Goal: Information Seeking & Learning: Learn about a topic

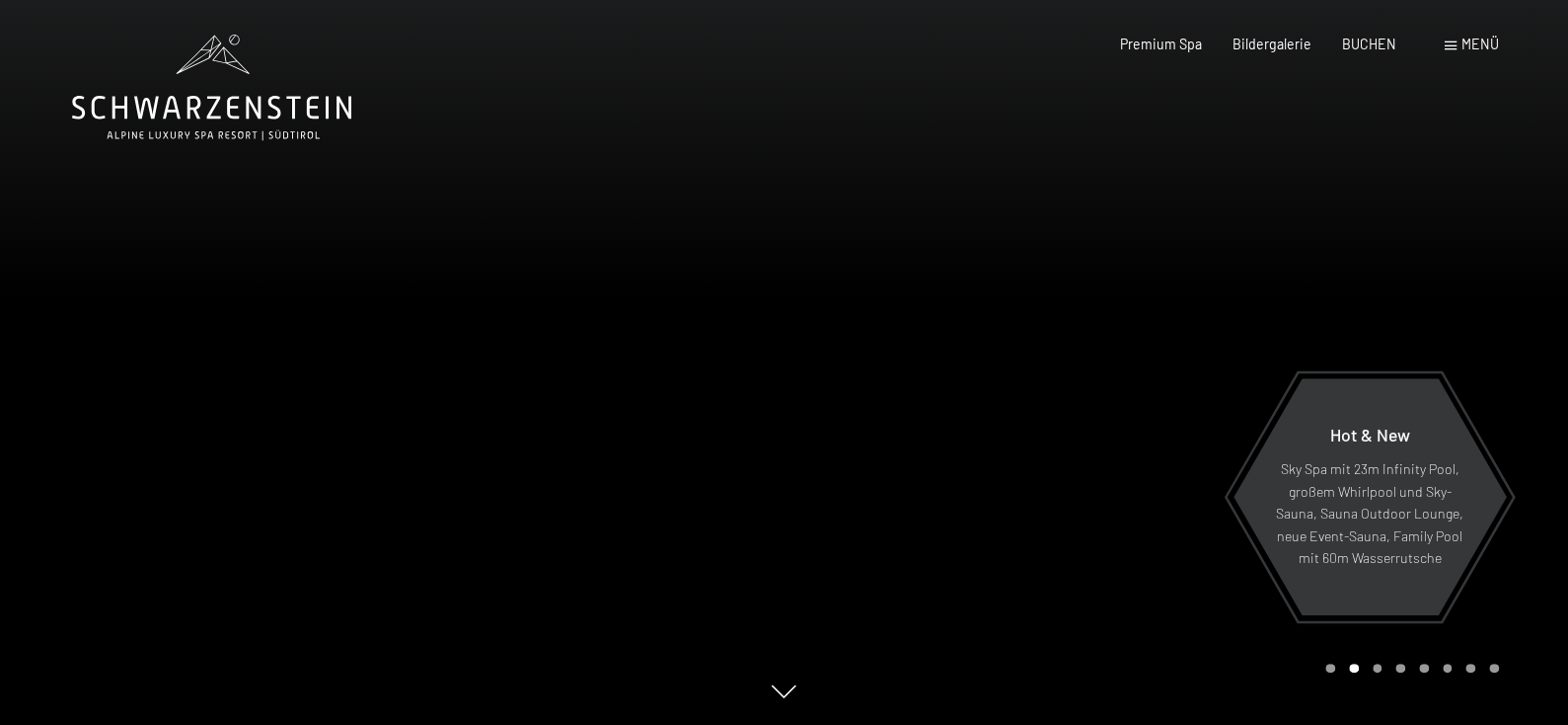
click at [944, 378] on div at bounding box center [1177, 362] width 785 height 725
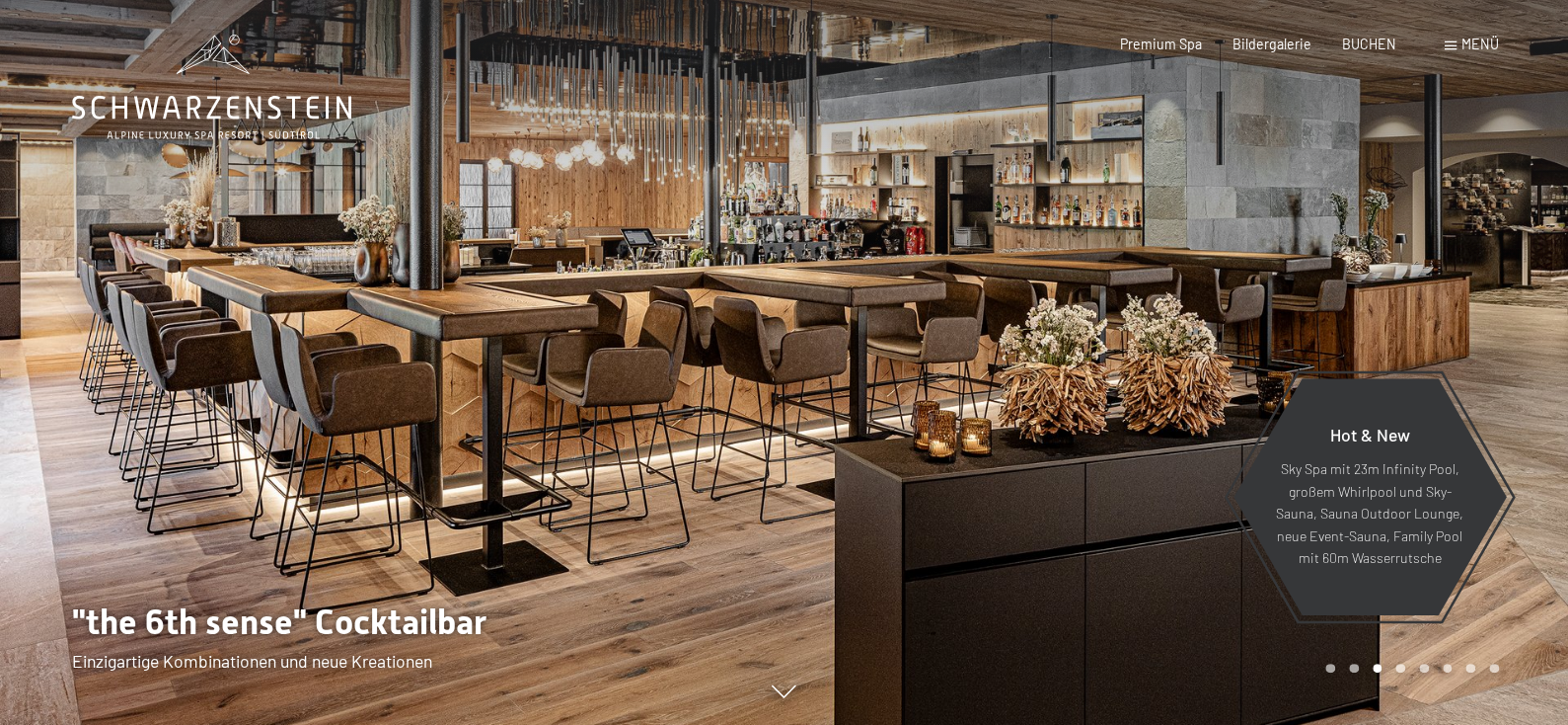
click at [1462, 52] on span "Menü" at bounding box center [1481, 44] width 38 height 17
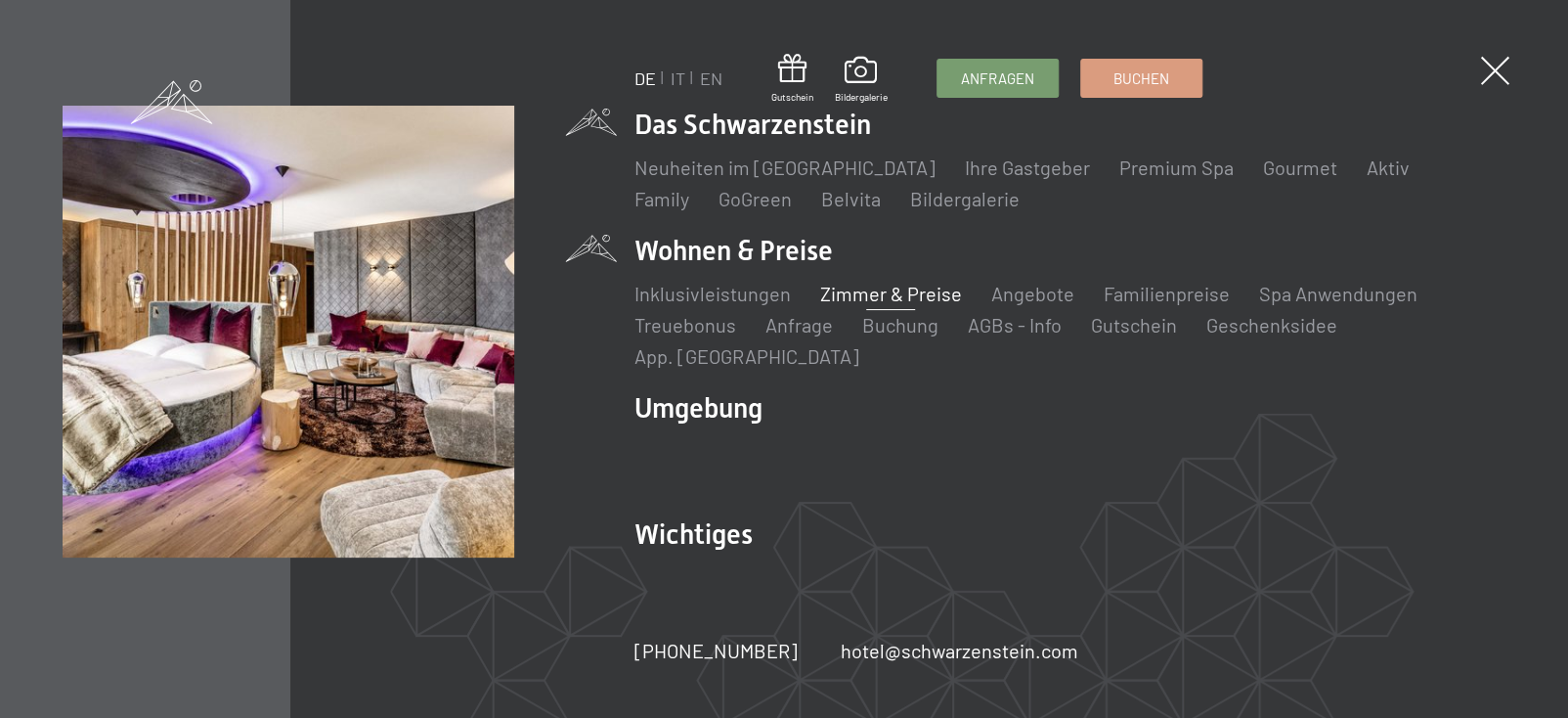
click at [870, 305] on link "Zimmer & Preise" at bounding box center [891, 293] width 142 height 24
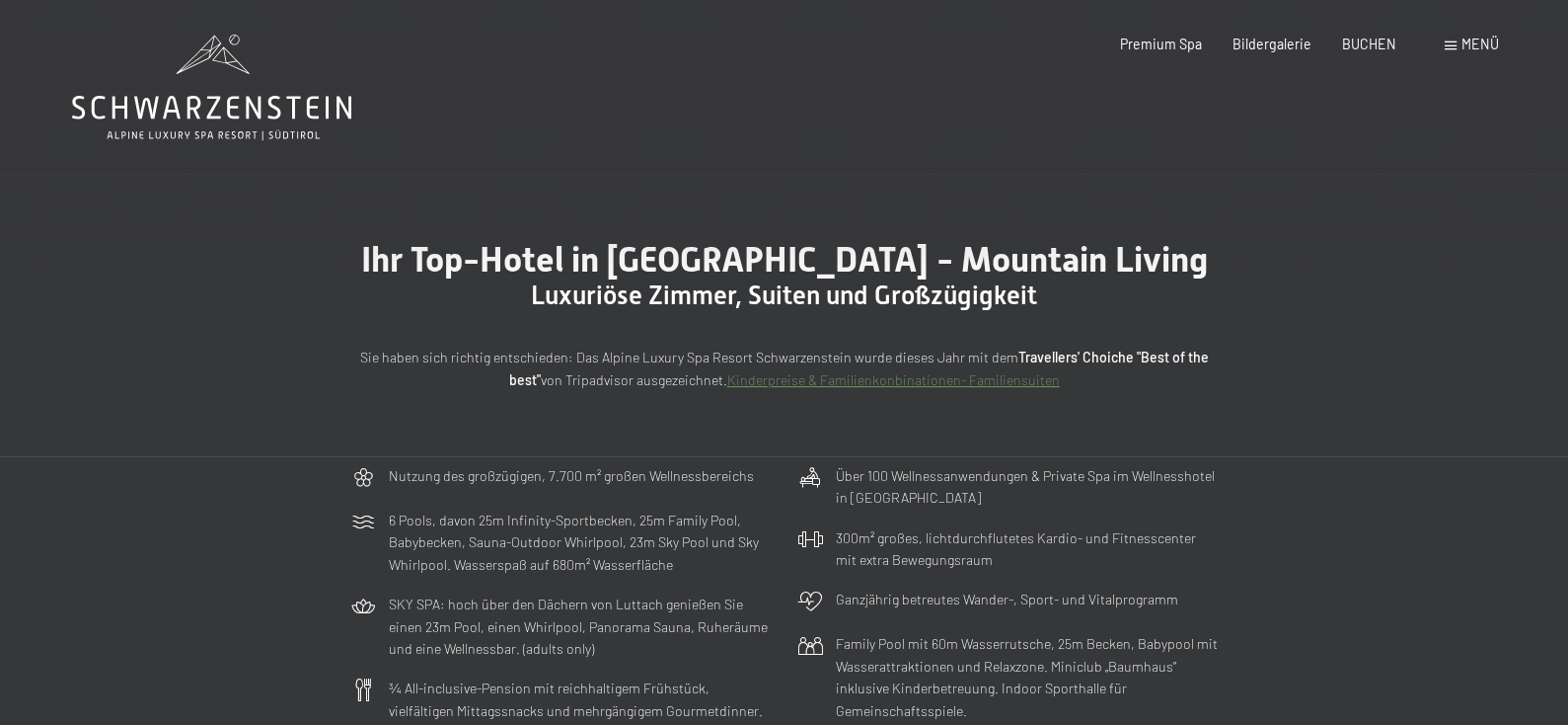
click at [1462, 43] on span "Menü" at bounding box center [1481, 44] width 38 height 17
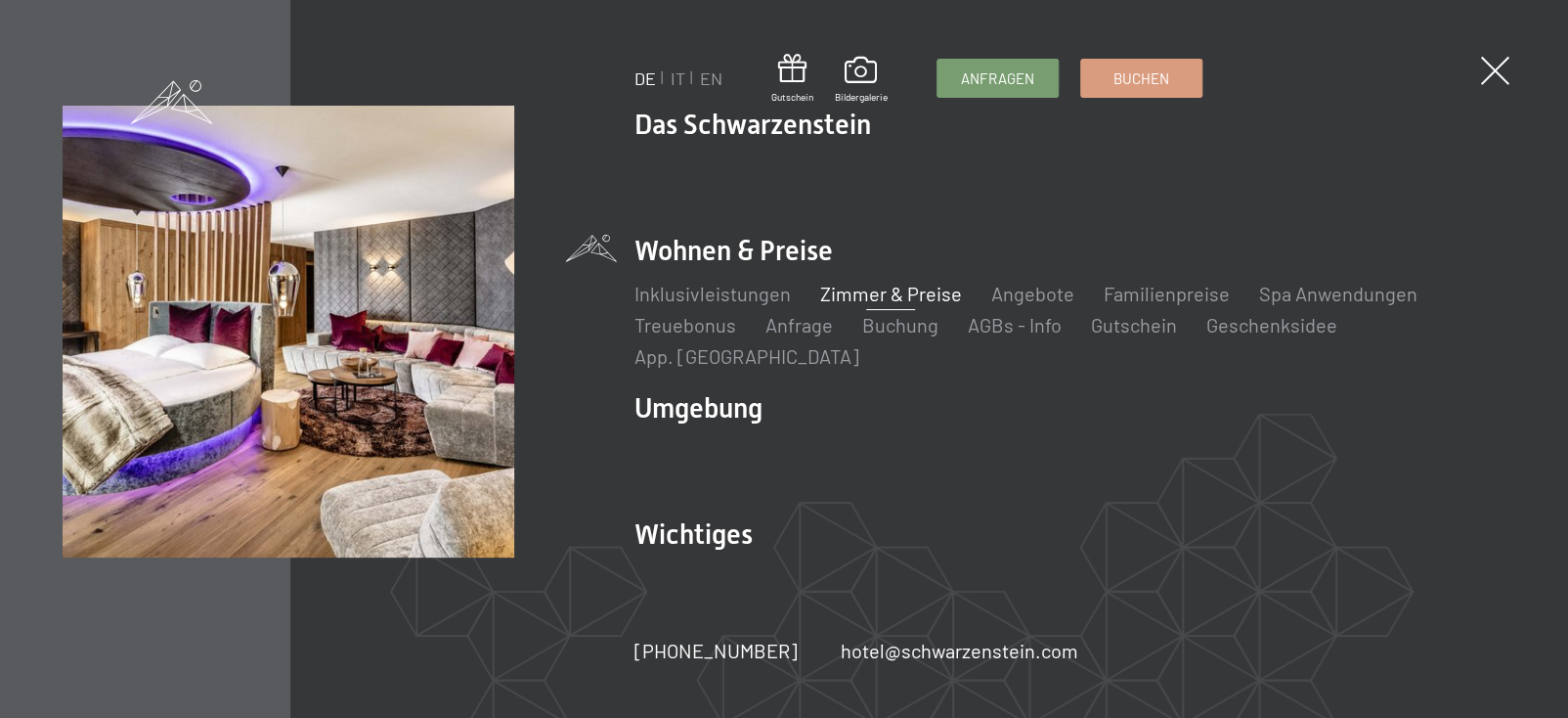
click at [890, 304] on link "Zimmer & Preise" at bounding box center [891, 293] width 142 height 24
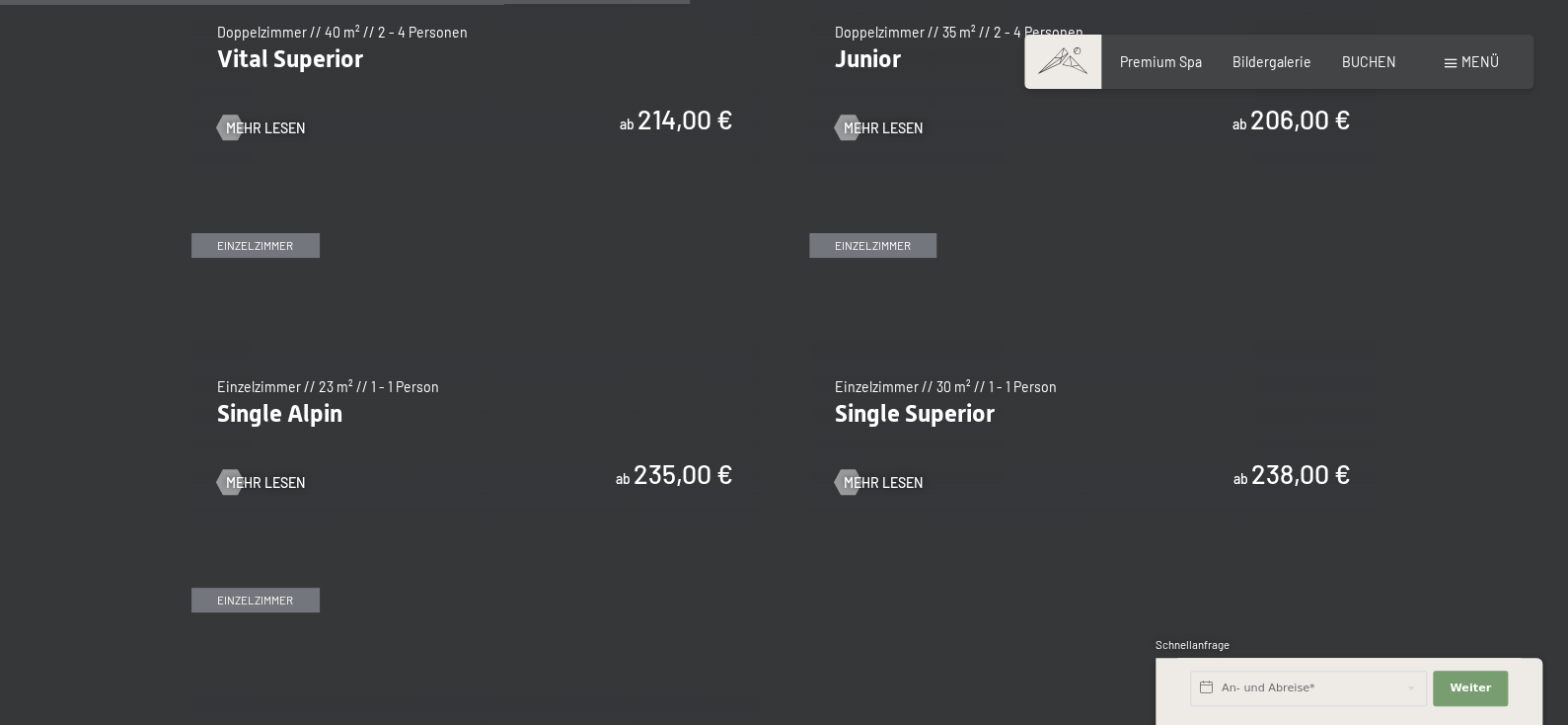
scroll to position [2798, 0]
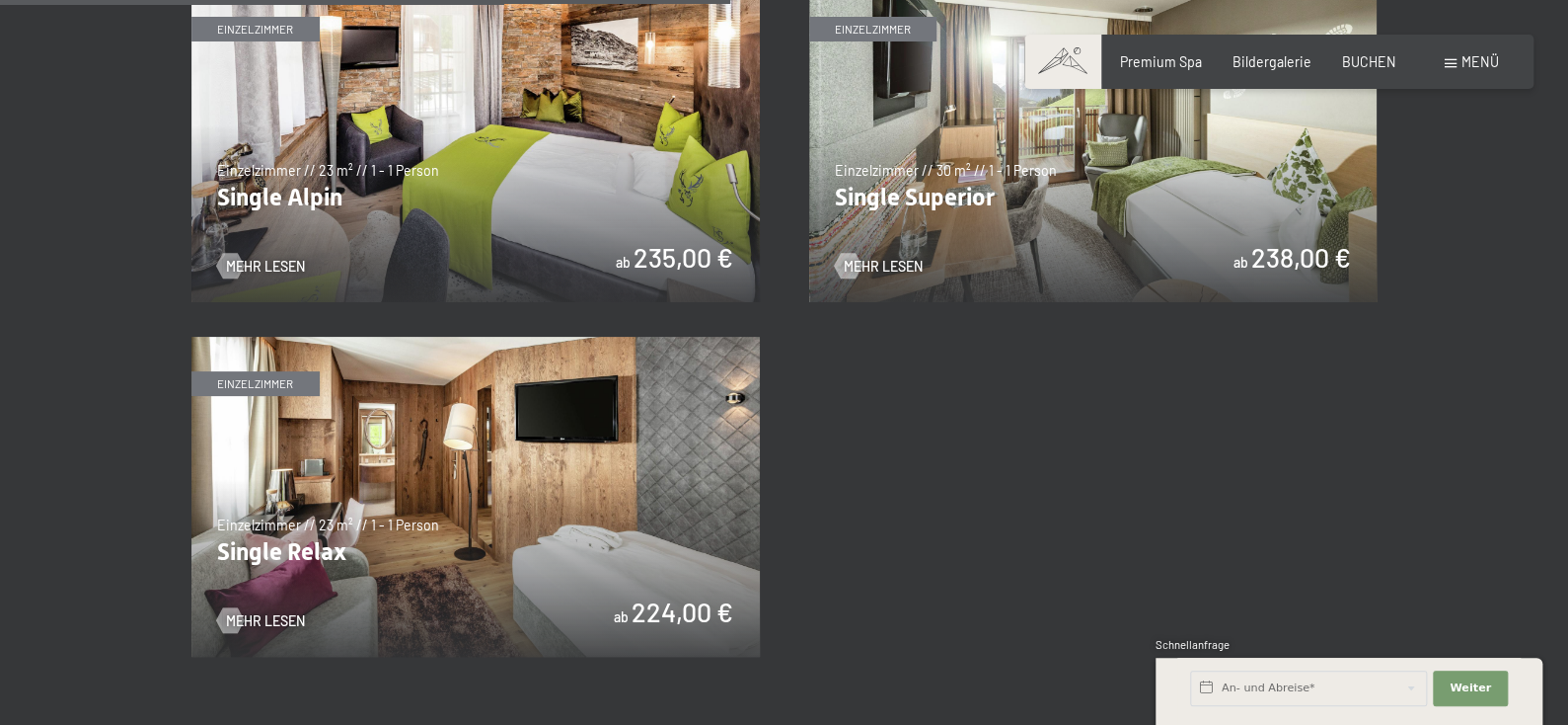
scroll to position [2962, 0]
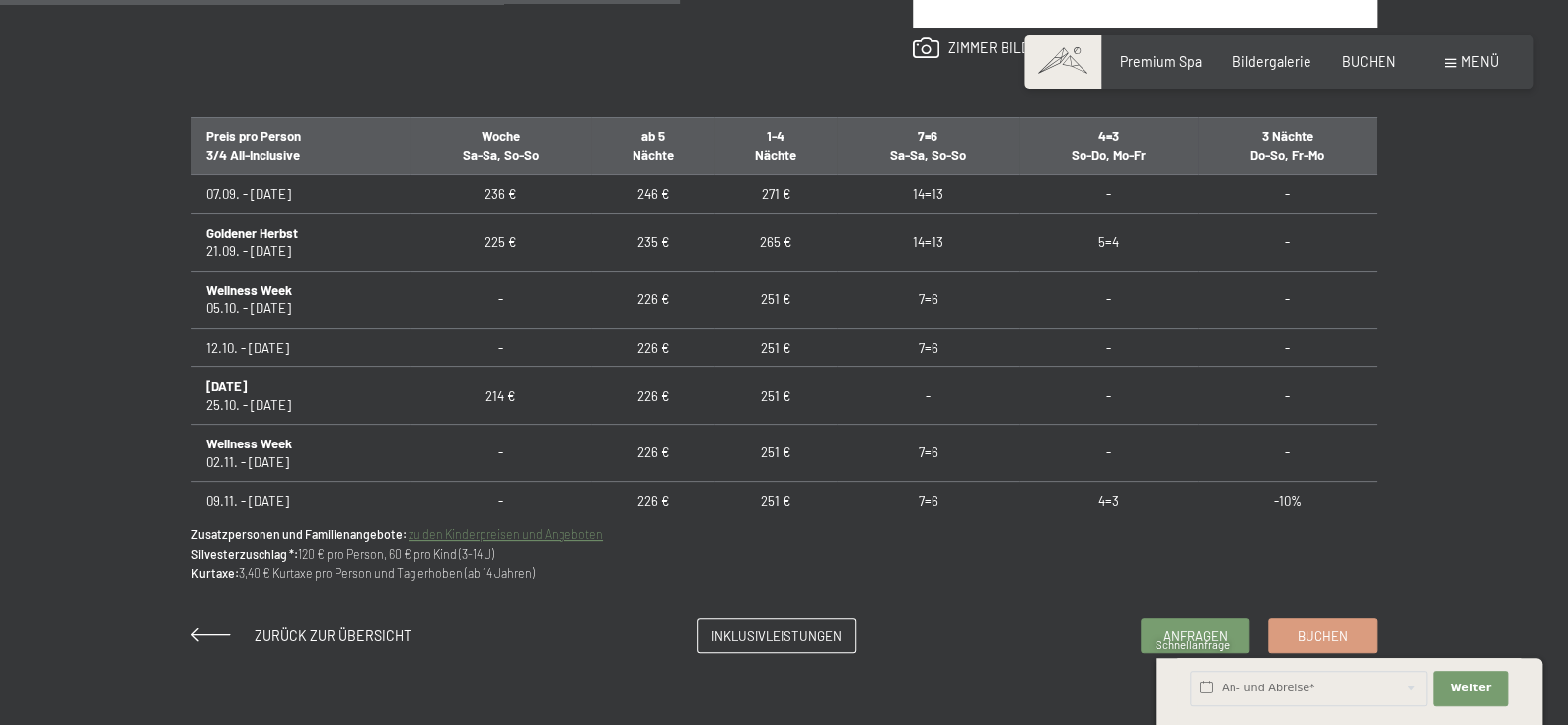
scroll to position [1153, 0]
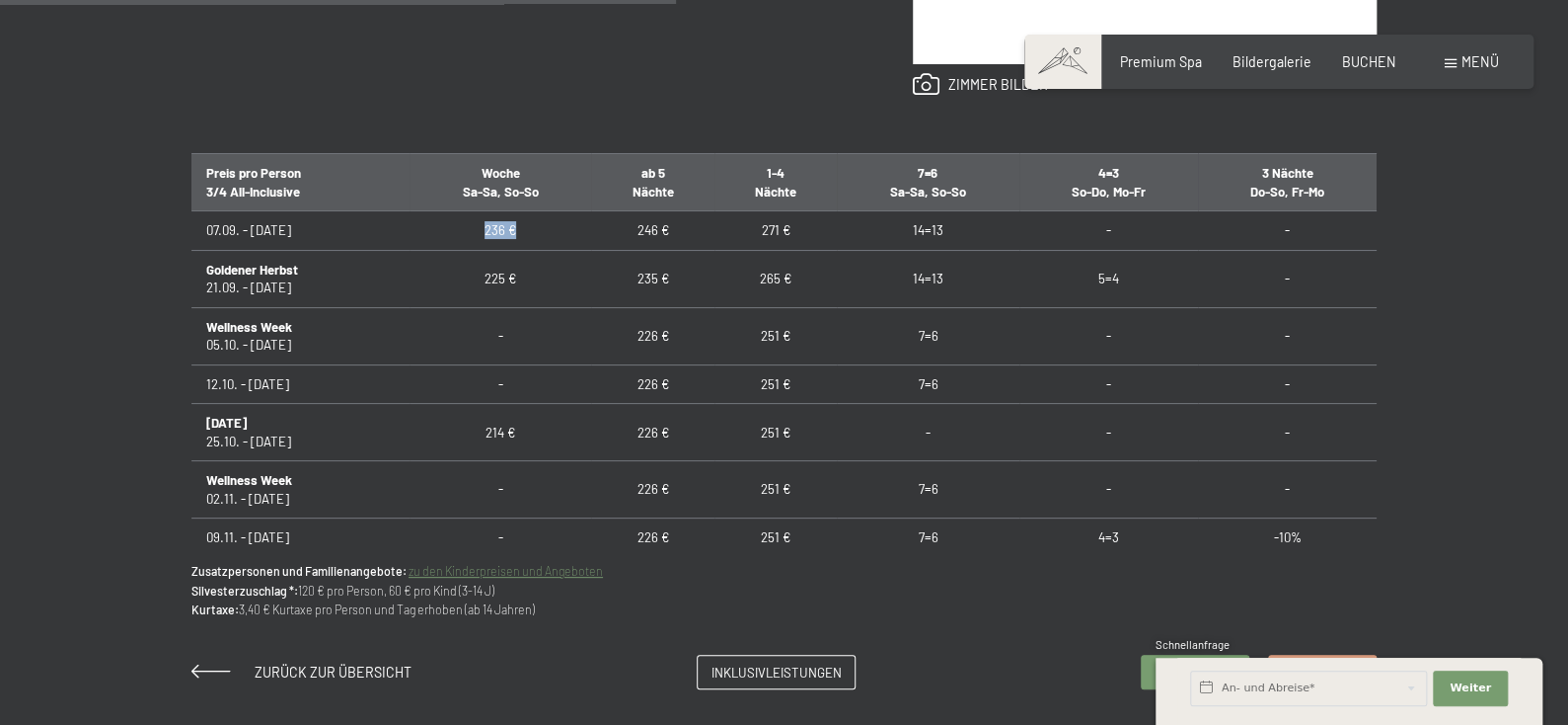
drag, startPoint x: 389, startPoint y: 284, endPoint x: 530, endPoint y: 286, distance: 141.0
click at [530, 250] on td "236 €" at bounding box center [501, 230] width 182 height 39
click at [497, 250] on td "236 €" at bounding box center [501, 230] width 182 height 39
drag, startPoint x: 574, startPoint y: 271, endPoint x: 688, endPoint y: 271, distance: 114.0
click at [688, 250] on tr "07.09. - 21.09.25 236 € 246 € 271 € 14=13 - -" at bounding box center [783, 230] width 1185 height 39
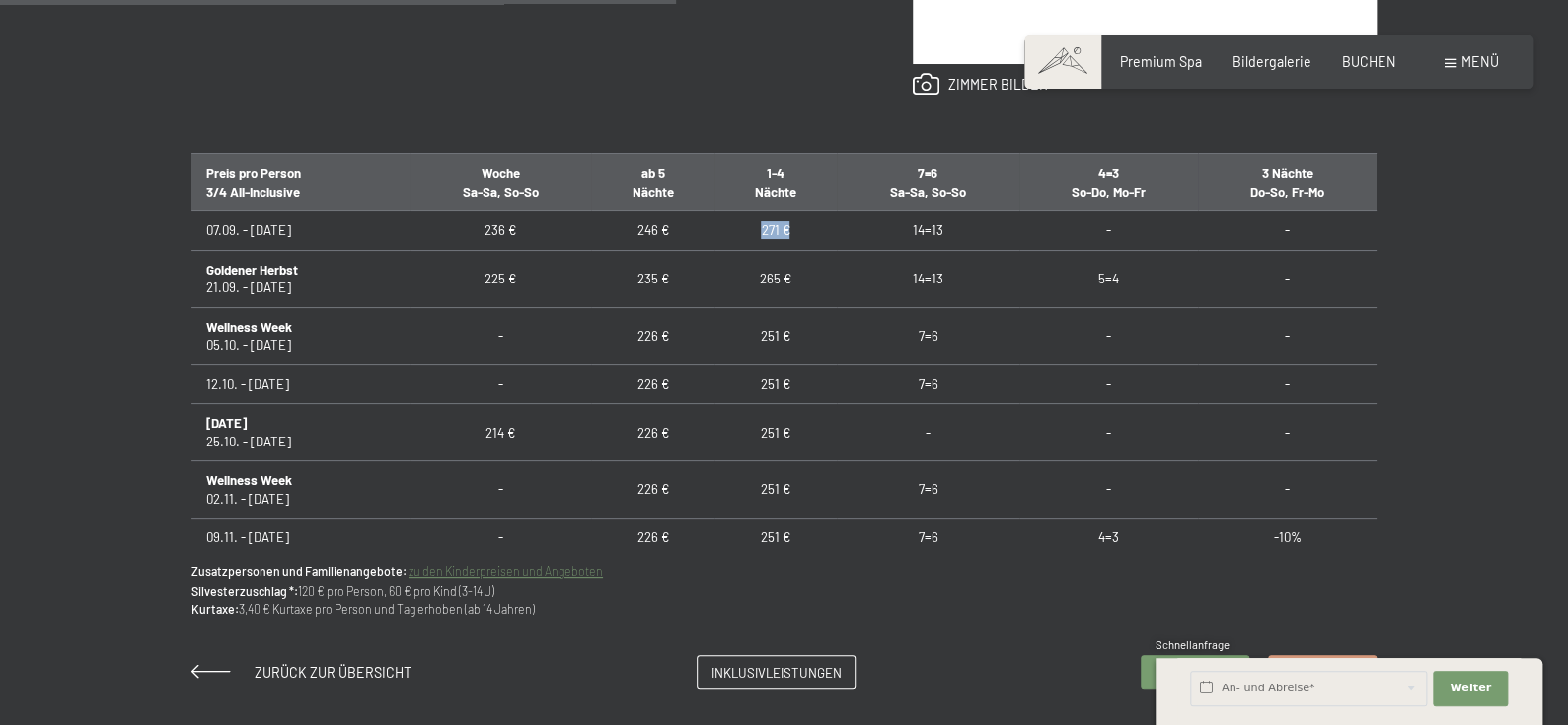
drag, startPoint x: 742, startPoint y: 275, endPoint x: 806, endPoint y: 277, distance: 64.0
click at [806, 250] on td "271 €" at bounding box center [776, 230] width 123 height 39
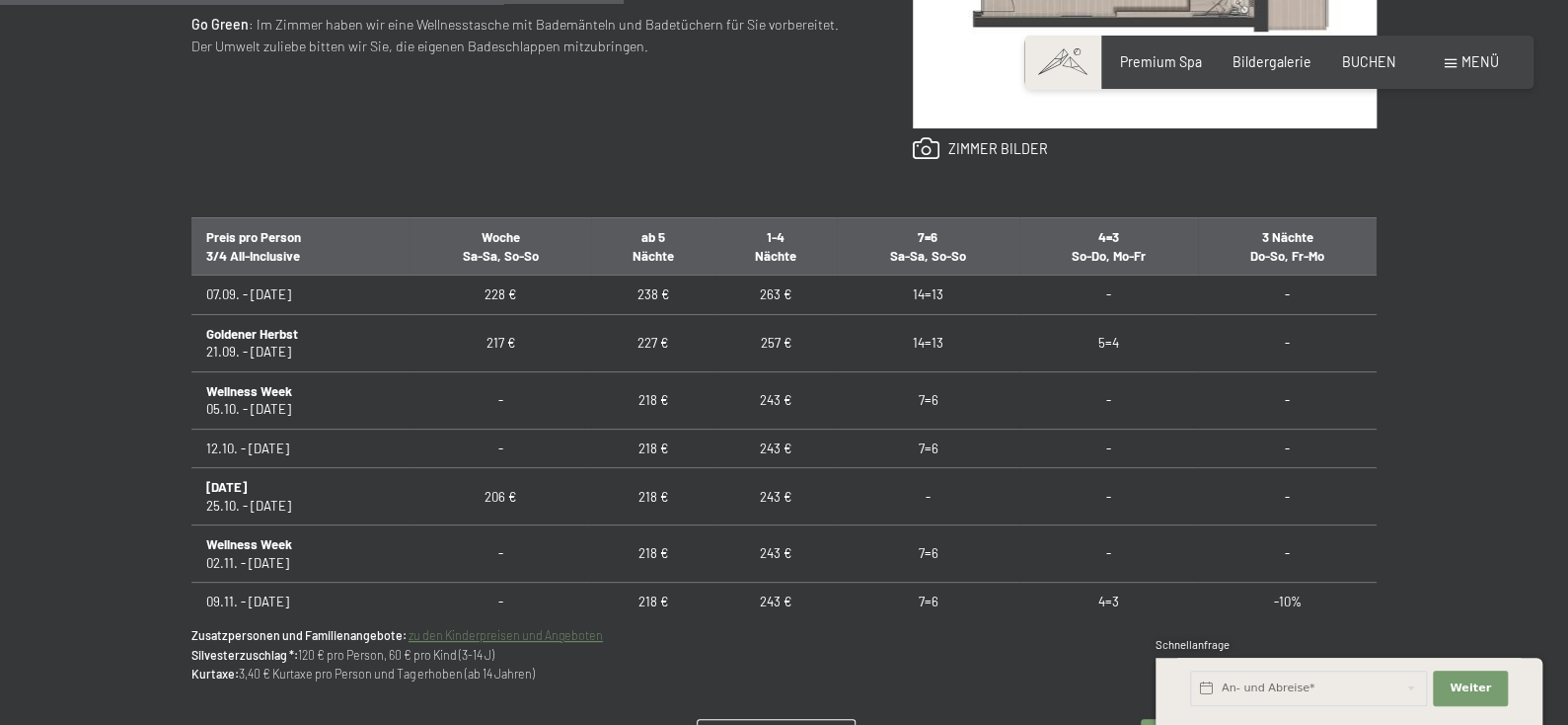
scroll to position [1153, 0]
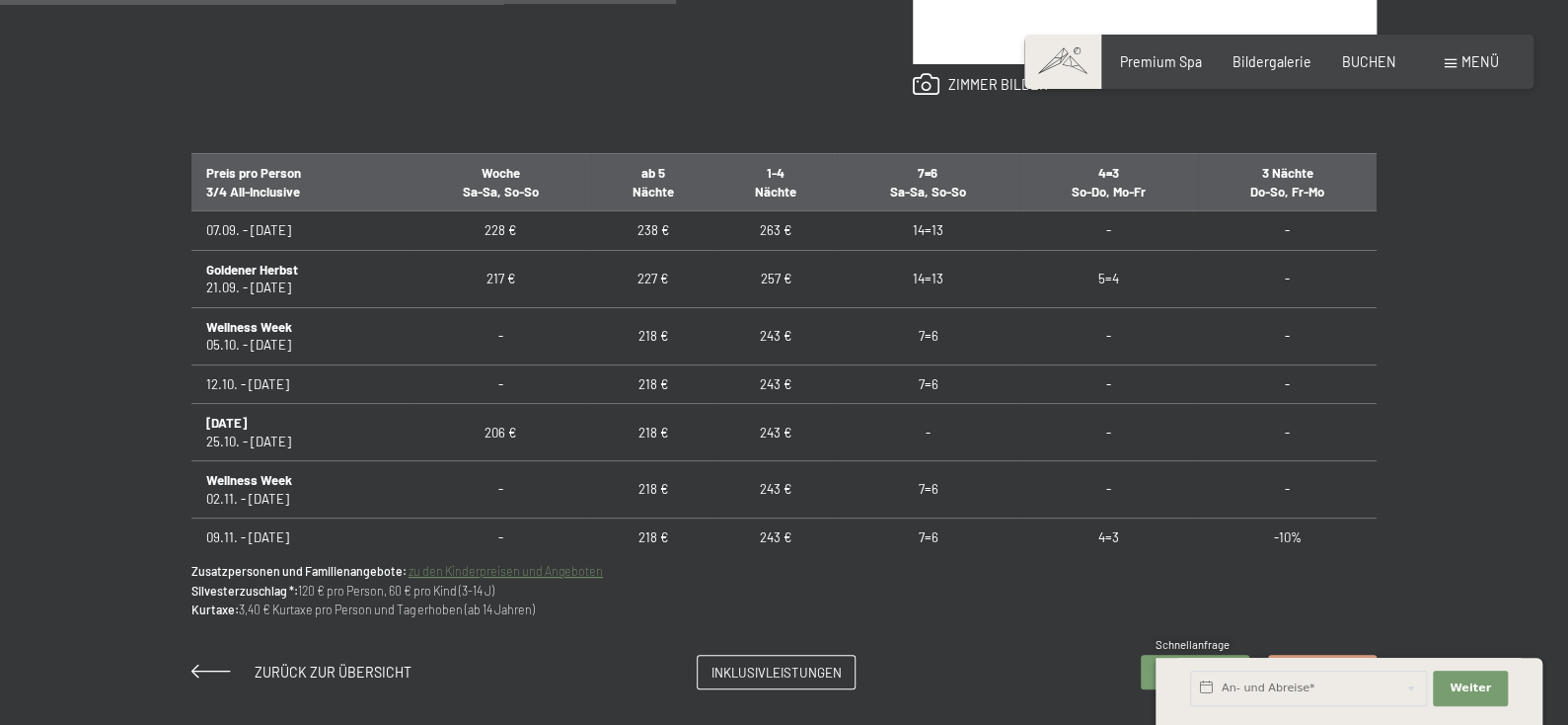
click at [629, 250] on td "238 €" at bounding box center [652, 230] width 123 height 39
drag, startPoint x: 721, startPoint y: 277, endPoint x: 810, endPoint y: 281, distance: 89.1
click at [810, 250] on td "263 €" at bounding box center [776, 230] width 123 height 39
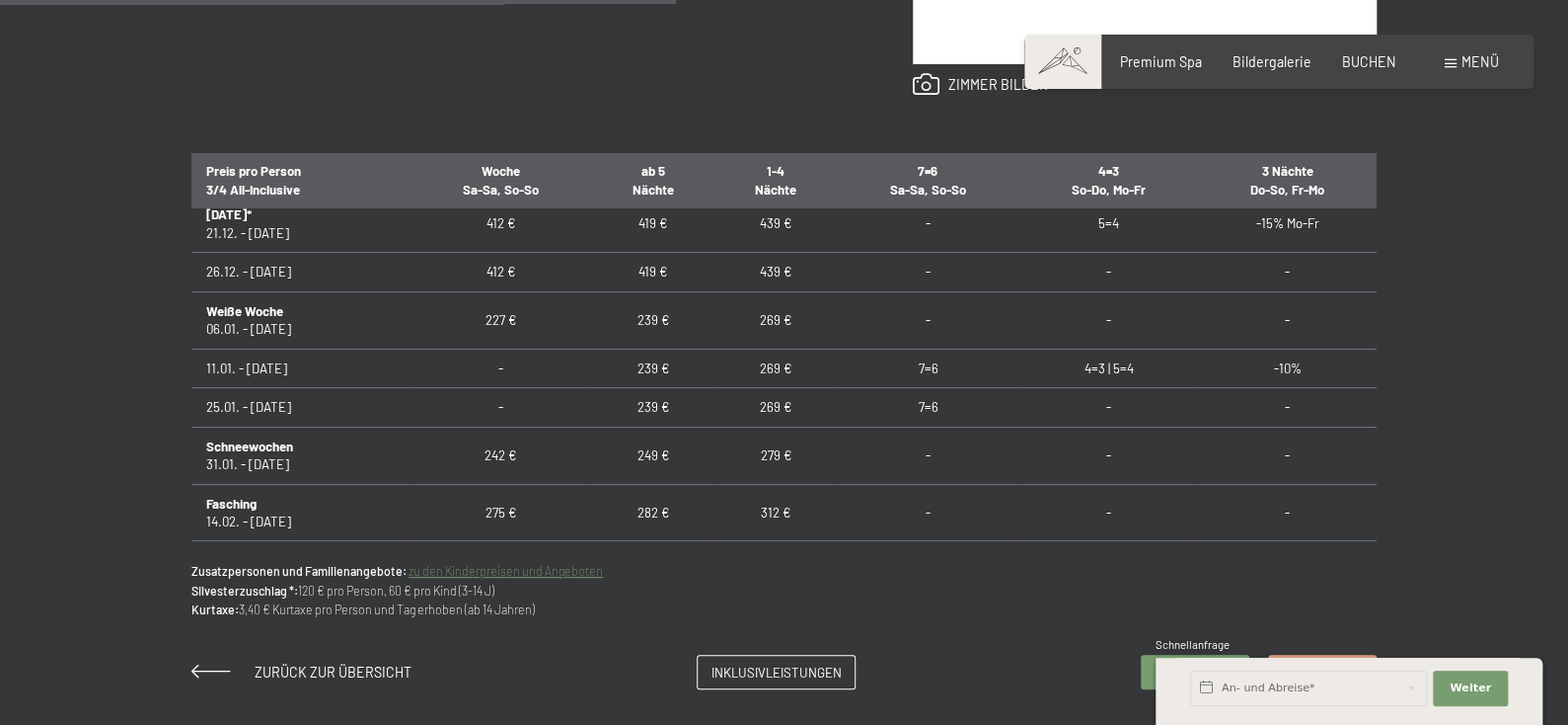
scroll to position [0, 0]
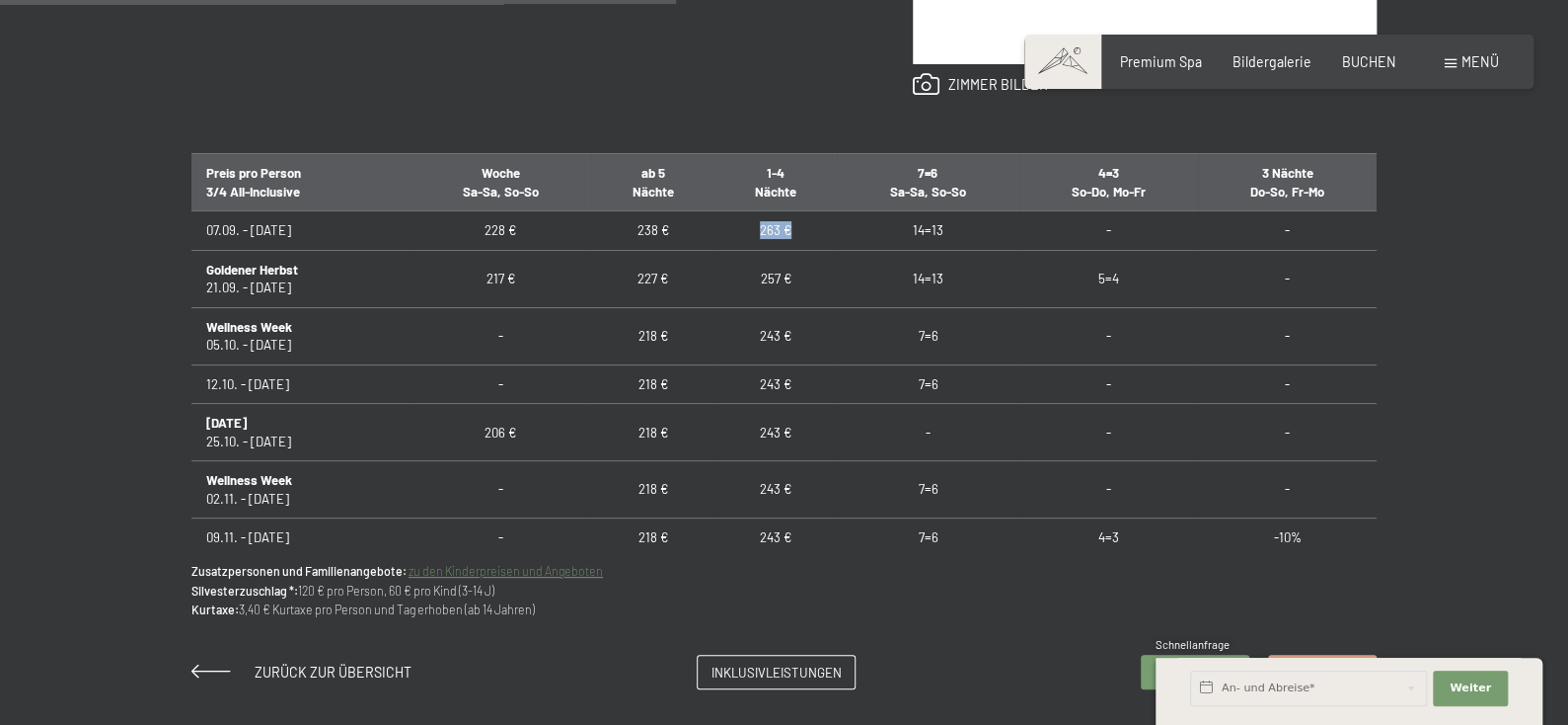
drag, startPoint x: 120, startPoint y: 339, endPoint x: 228, endPoint y: 341, distance: 108.0
click at [228, 307] on td "Goldener [PERSON_NAME] 21.09. - [DATE]" at bounding box center [300, 278] width 218 height 57
click at [191, 250] on td "07.09. - [DATE]" at bounding box center [300, 230] width 218 height 39
drag, startPoint x: 125, startPoint y: 277, endPoint x: 648, endPoint y: 270, distance: 523.0
click at [648, 250] on tr "07.09. - [DATE] 228 € 238 € 263 € 14=13 - -" at bounding box center [783, 230] width 1185 height 39
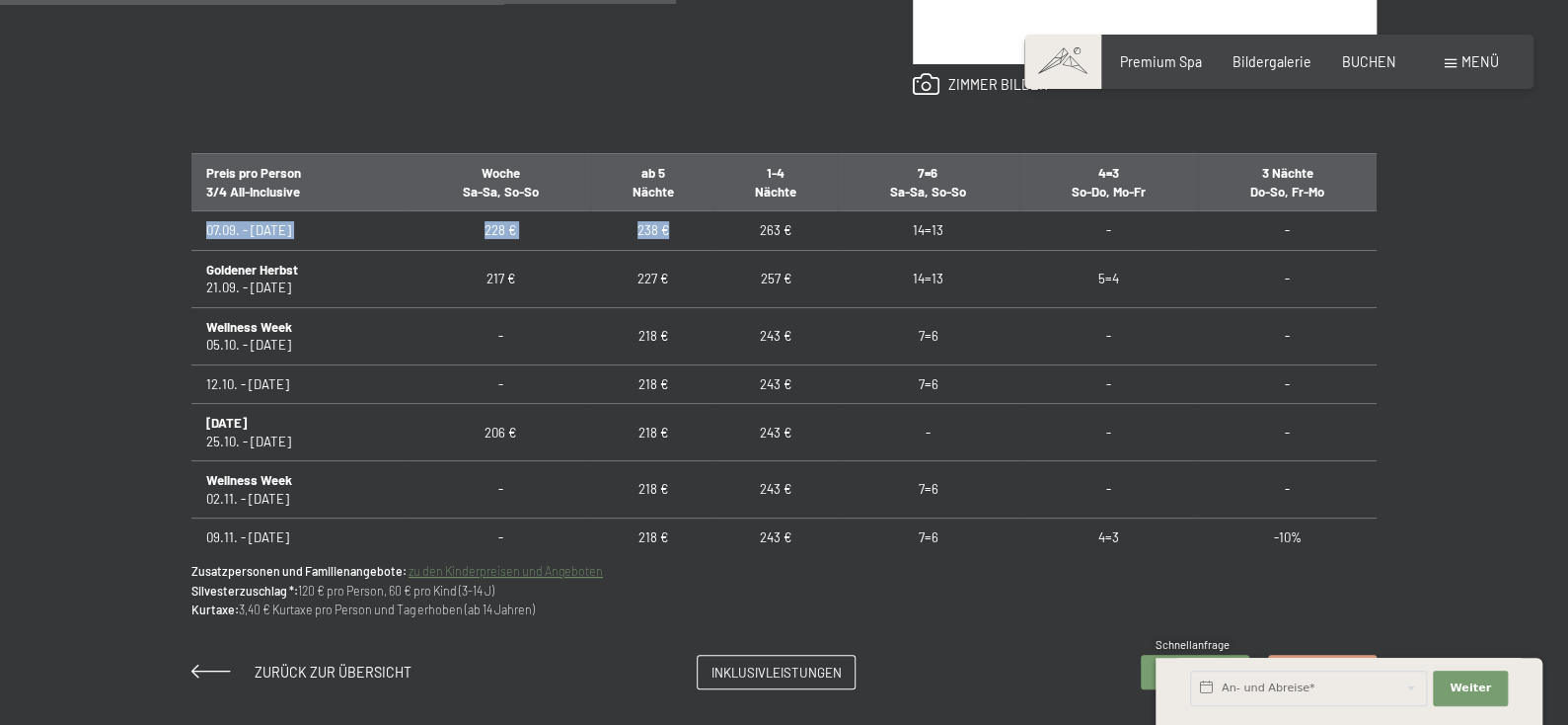
click at [691, 250] on td "238 €" at bounding box center [652, 230] width 123 height 39
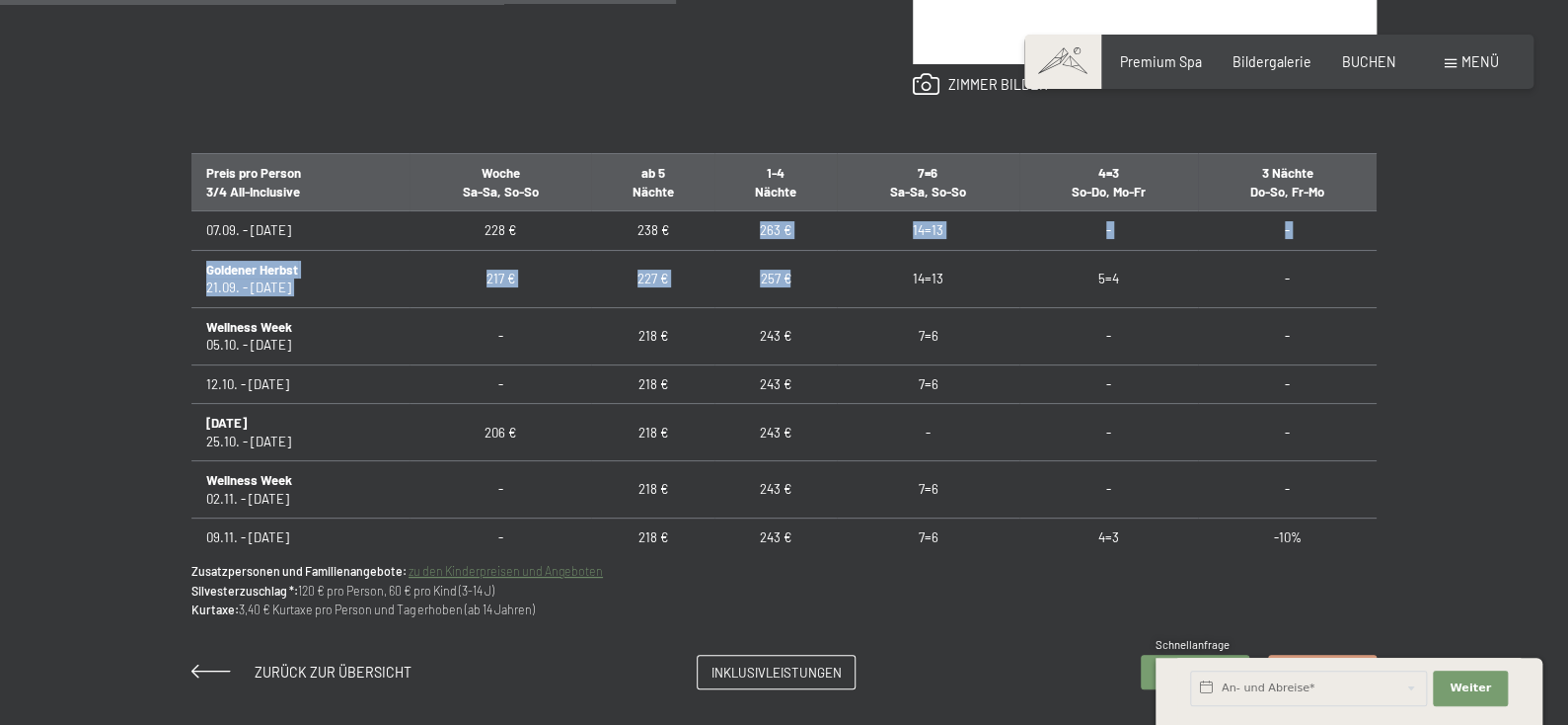
drag, startPoint x: 764, startPoint y: 283, endPoint x: 808, endPoint y: 334, distance: 67.4
click at [751, 250] on td "263 €" at bounding box center [776, 230] width 123 height 39
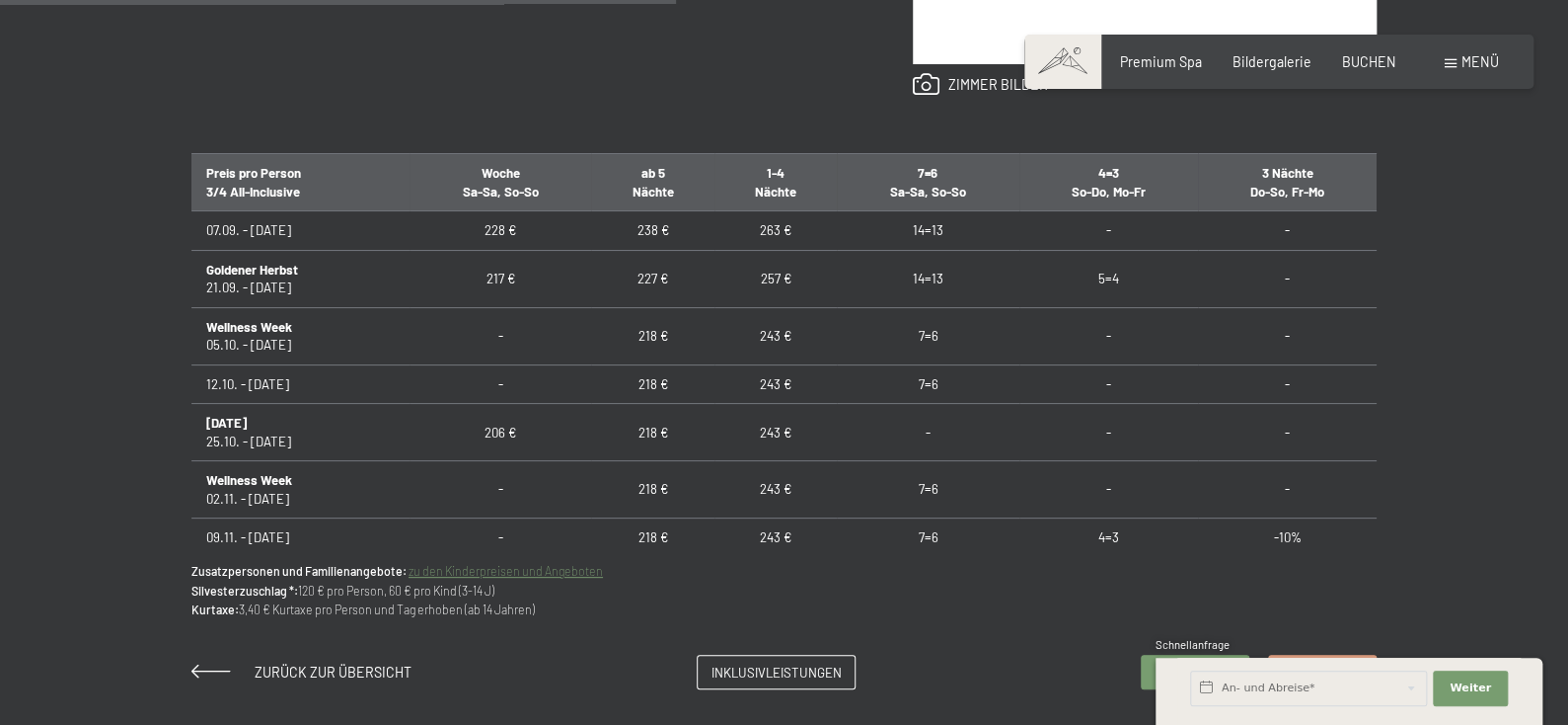
click at [753, 250] on td "263 €" at bounding box center [776, 230] width 123 height 39
